Goal: Transaction & Acquisition: Purchase product/service

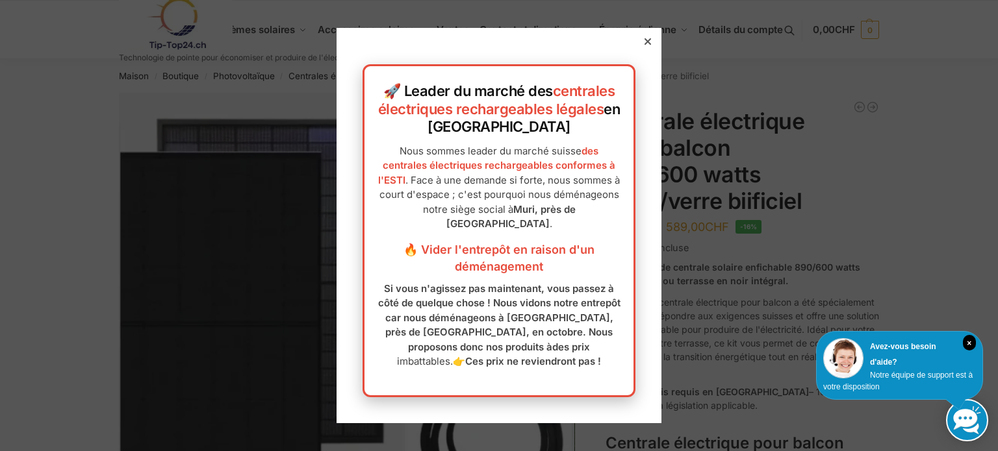
click at [644, 44] on icon at bounding box center [647, 41] width 6 height 6
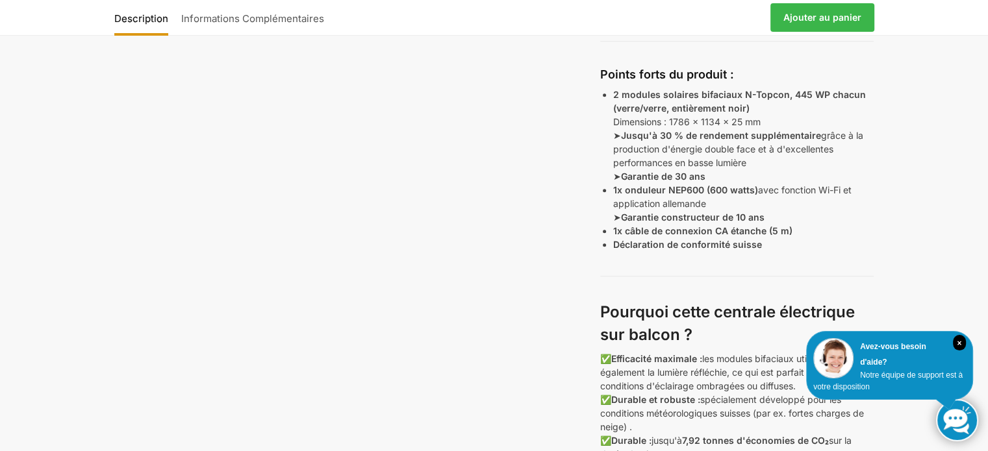
scroll to position [260, 0]
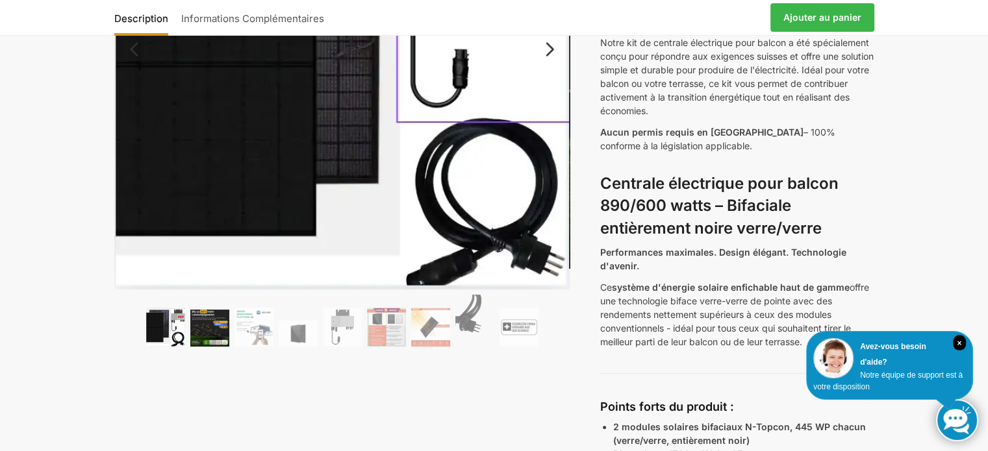
click at [214, 327] on img at bounding box center [209, 328] width 39 height 37
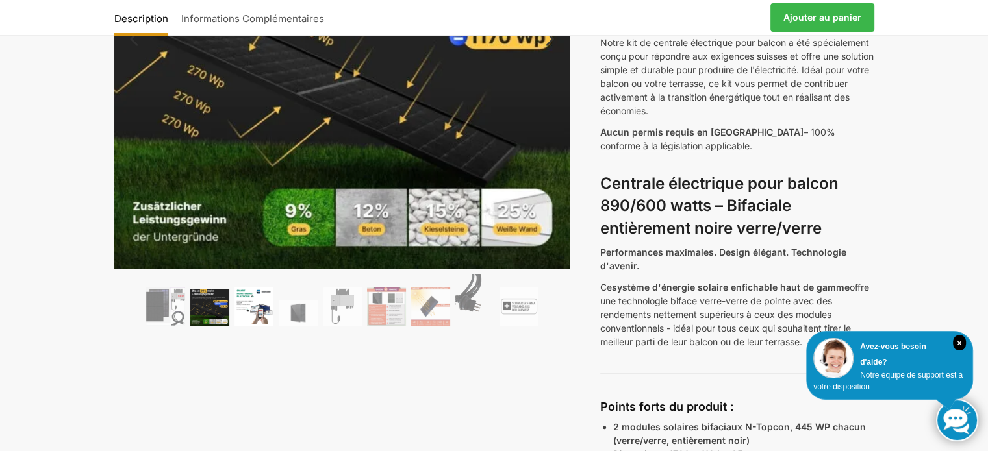
click at [255, 314] on img at bounding box center [253, 306] width 39 height 39
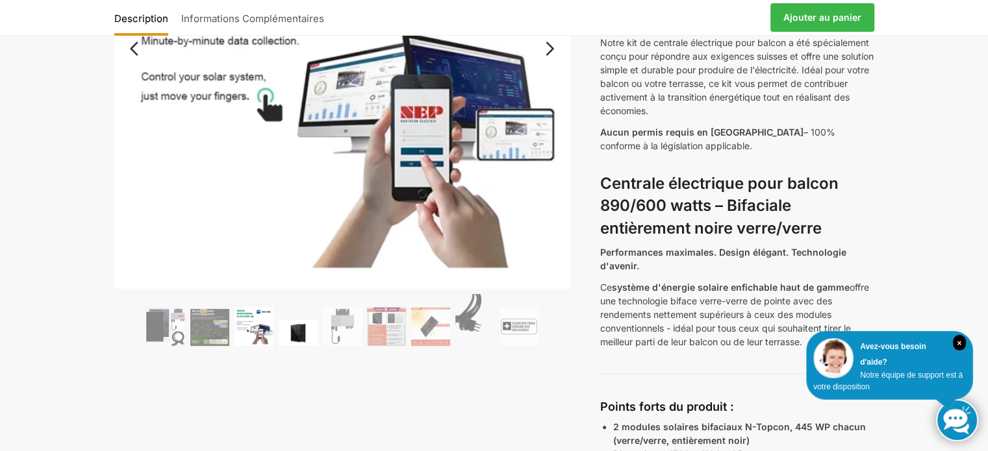
click at [301, 332] on img at bounding box center [298, 333] width 39 height 26
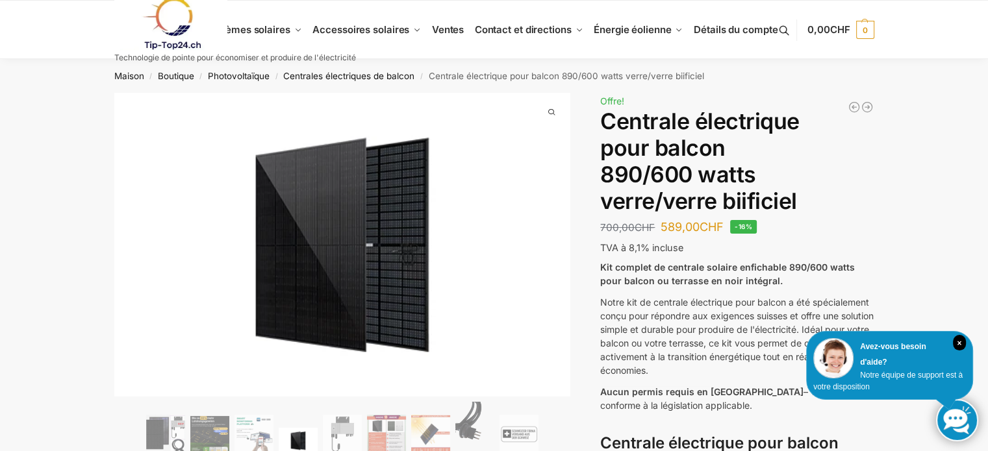
scroll to position [195, 0]
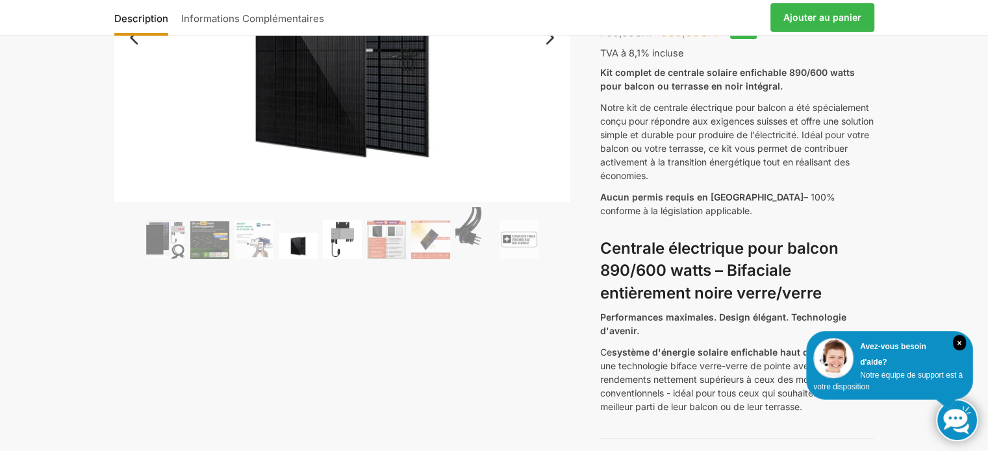
click at [338, 233] on img at bounding box center [342, 239] width 39 height 39
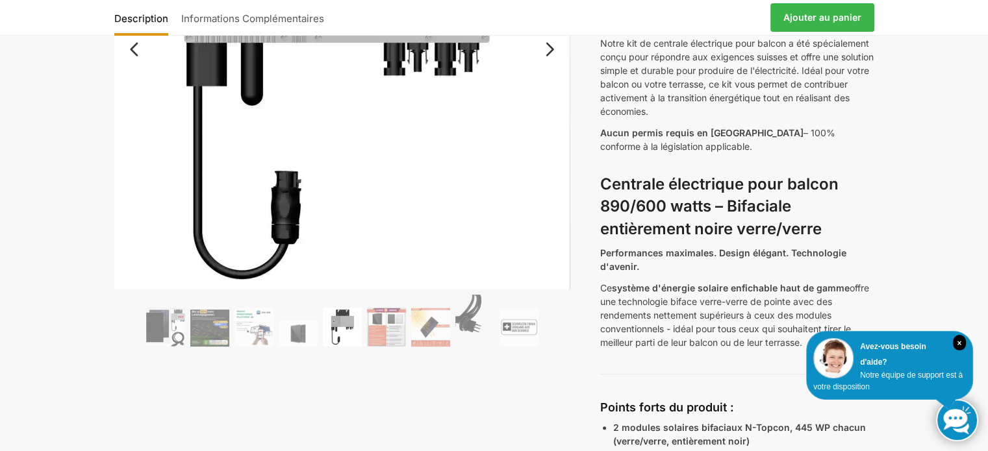
scroll to position [260, 0]
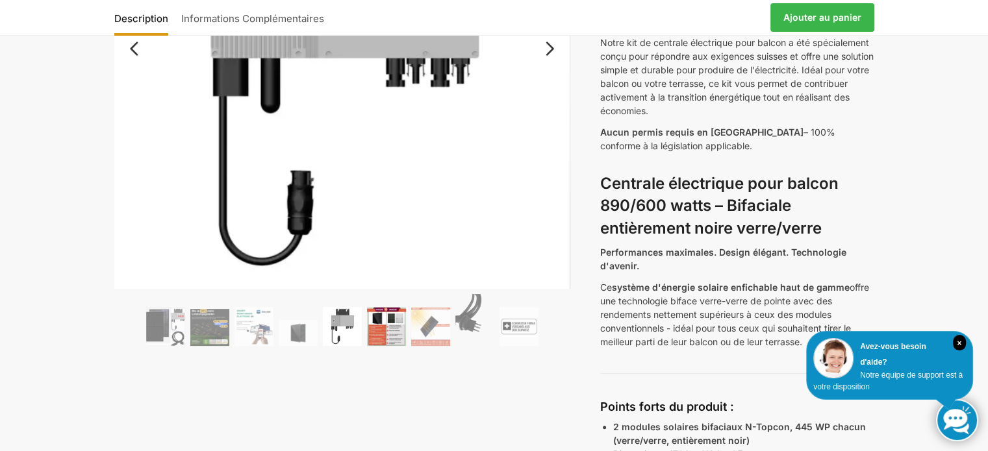
click at [383, 323] on img at bounding box center [386, 326] width 39 height 39
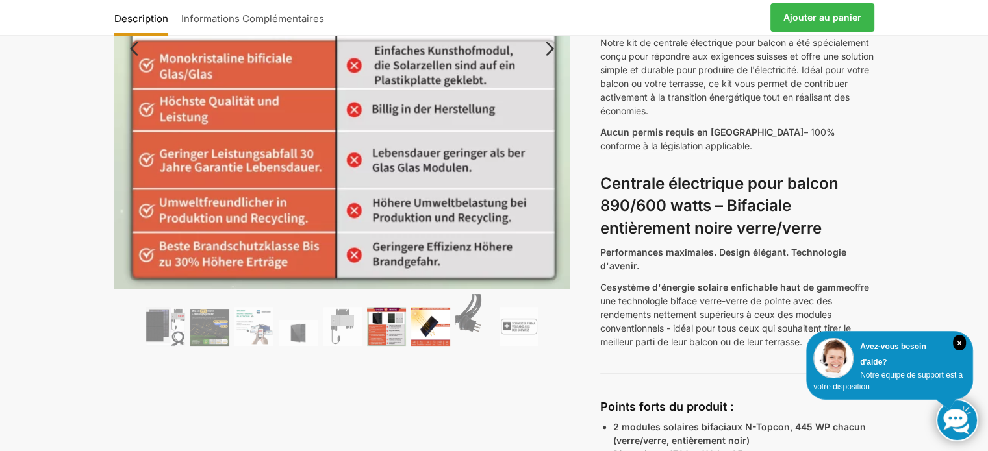
click at [435, 327] on img at bounding box center [430, 326] width 39 height 39
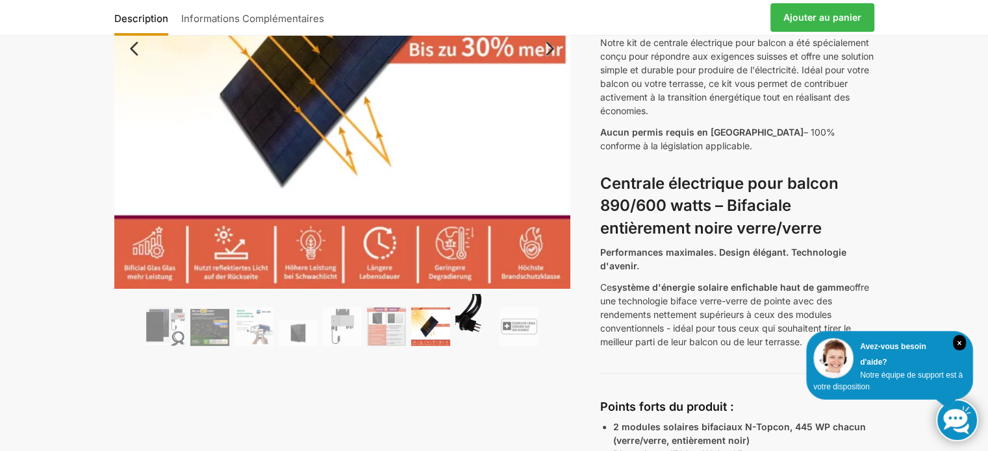
click at [464, 314] on img at bounding box center [474, 320] width 39 height 52
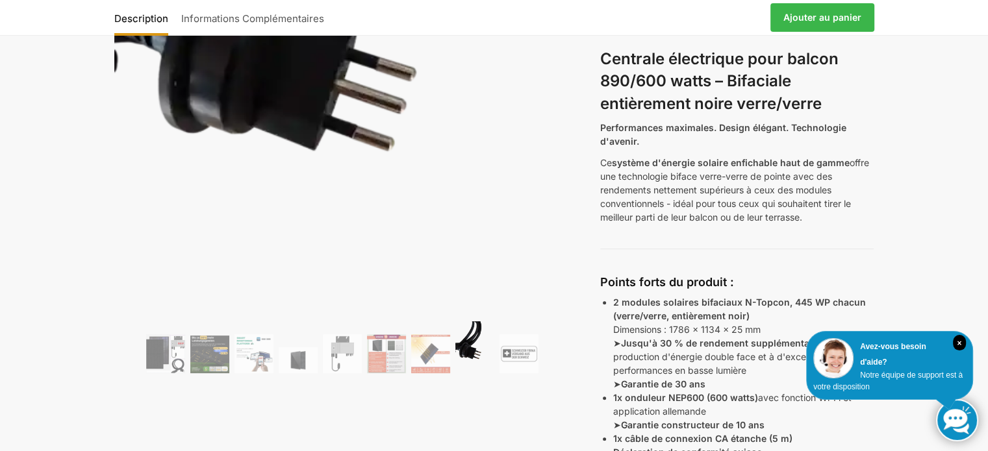
scroll to position [390, 0]
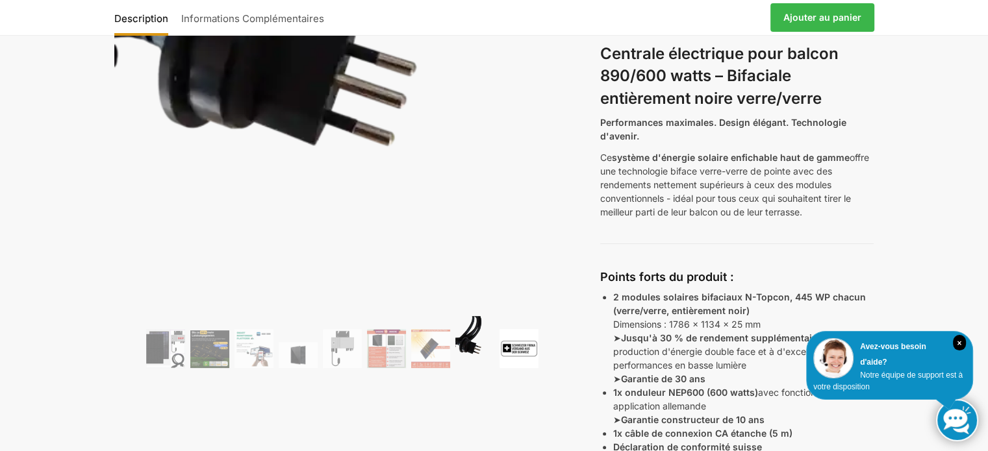
click at [522, 348] on img at bounding box center [519, 348] width 39 height 39
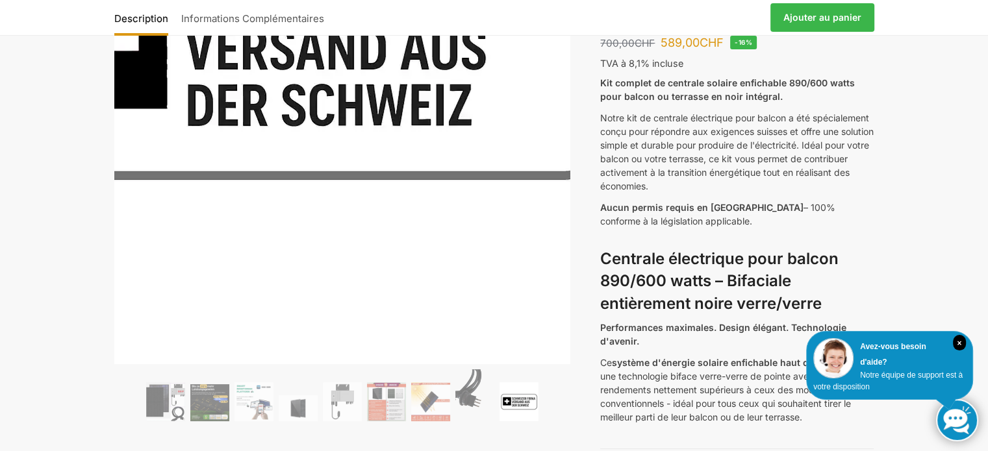
scroll to position [0, 0]
